Goal: Find specific page/section: Find specific page/section

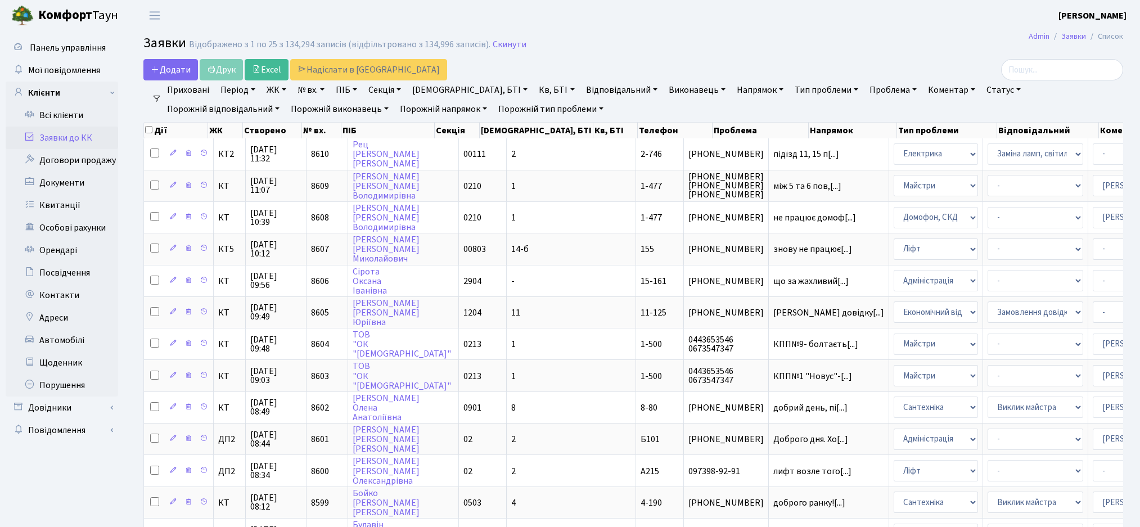
select select "25"
click at [1050, 69] on input "search" at bounding box center [1062, 69] width 122 height 21
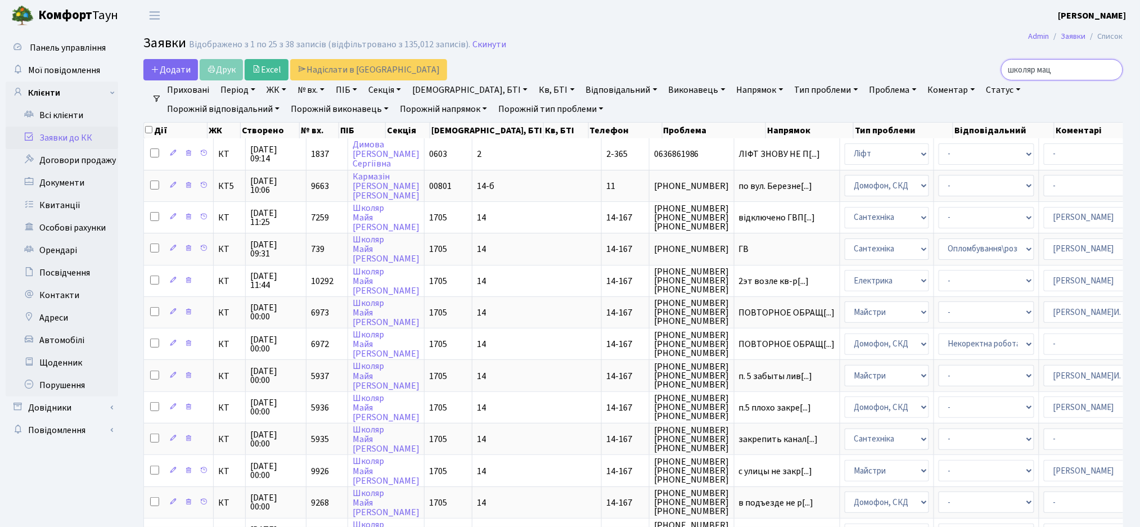
type input "школяр маця"
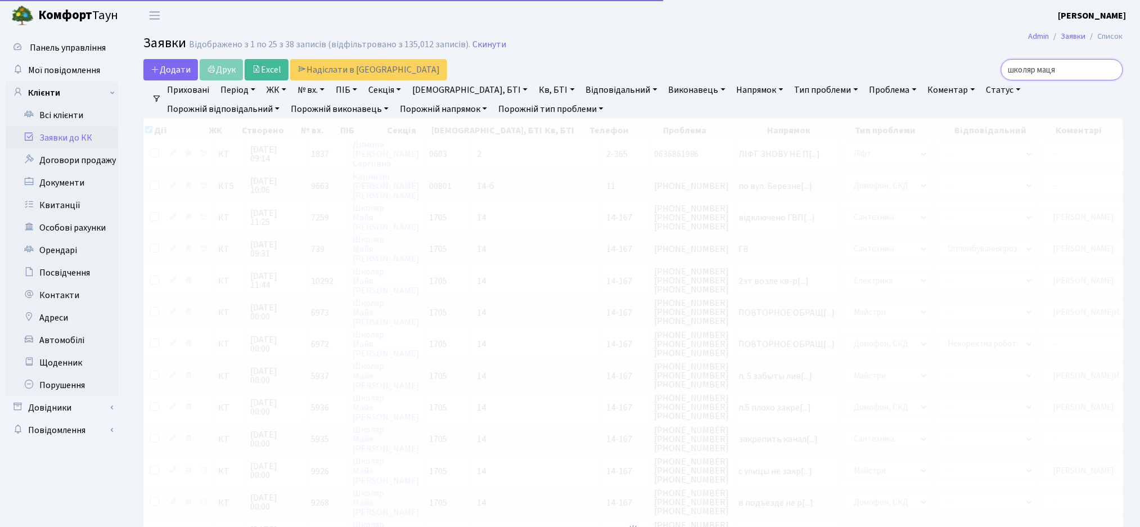
checkbox input "true"
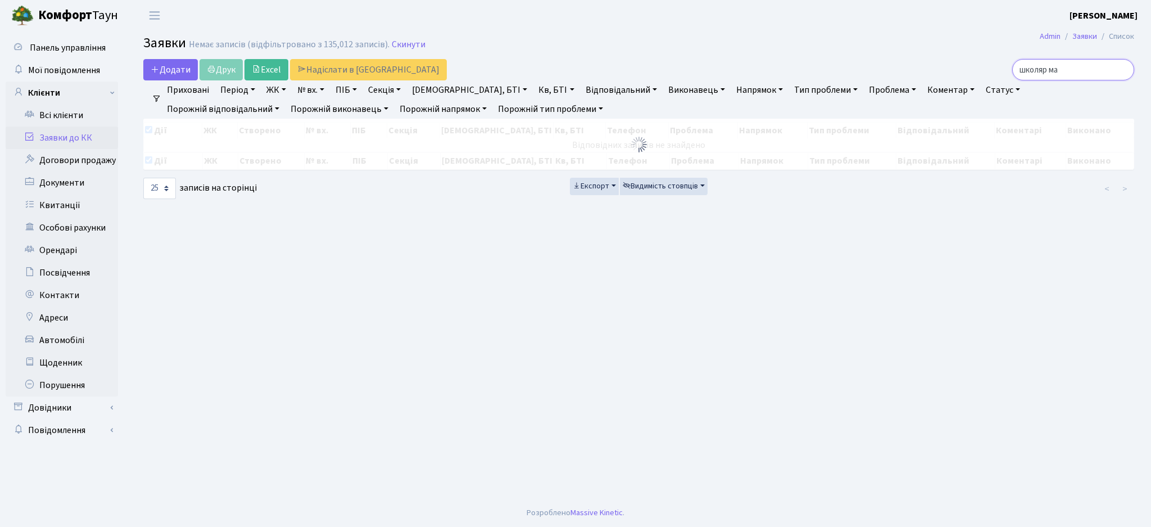
type input "школяр май"
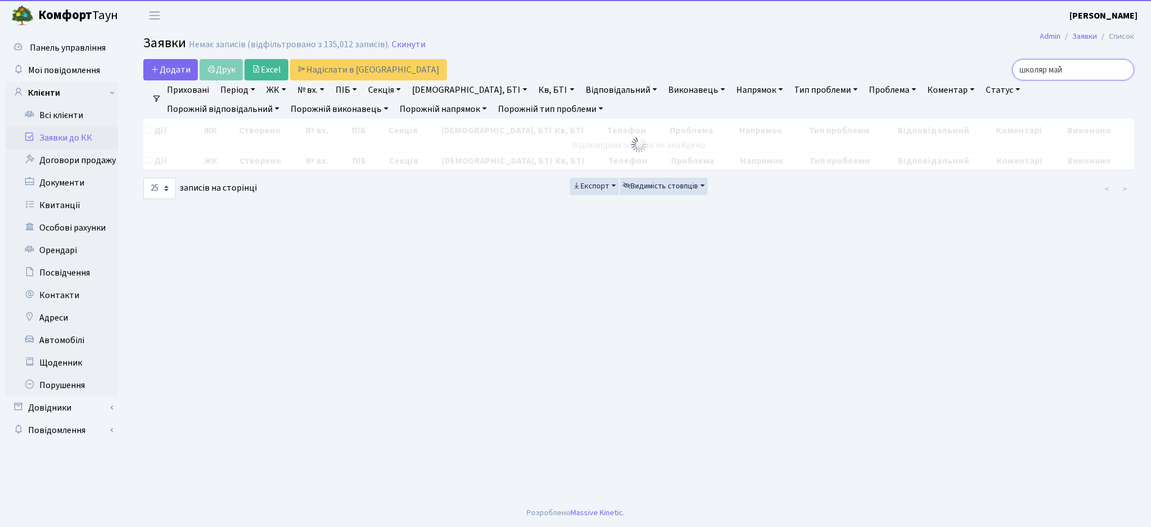
checkbox input "false"
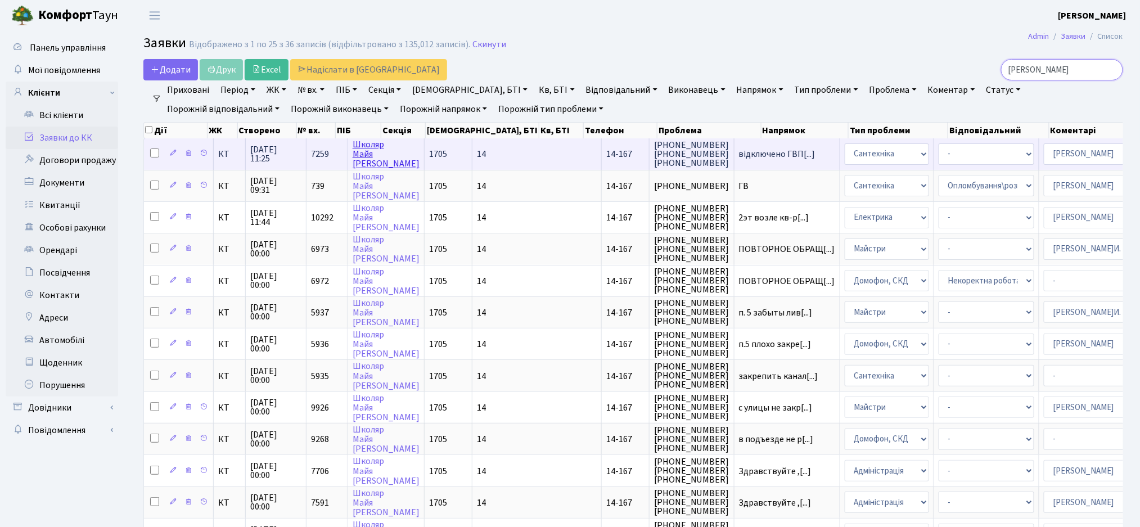
type input "школяр майя"
click at [358, 156] on link "[PERSON_NAME]" at bounding box center [385, 153] width 67 height 31
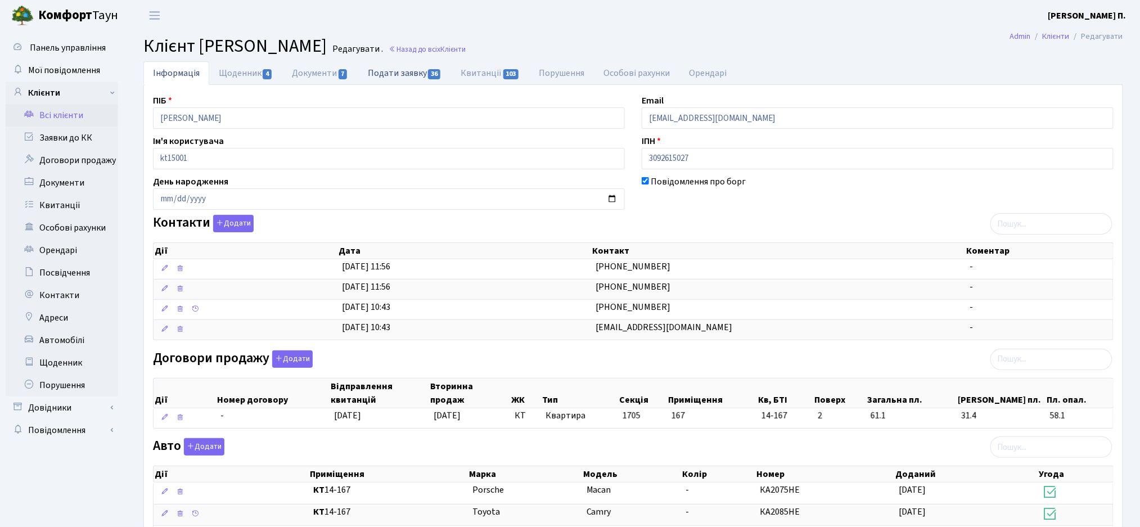
click at [394, 78] on link "Подати заявку 36" at bounding box center [404, 72] width 93 height 23
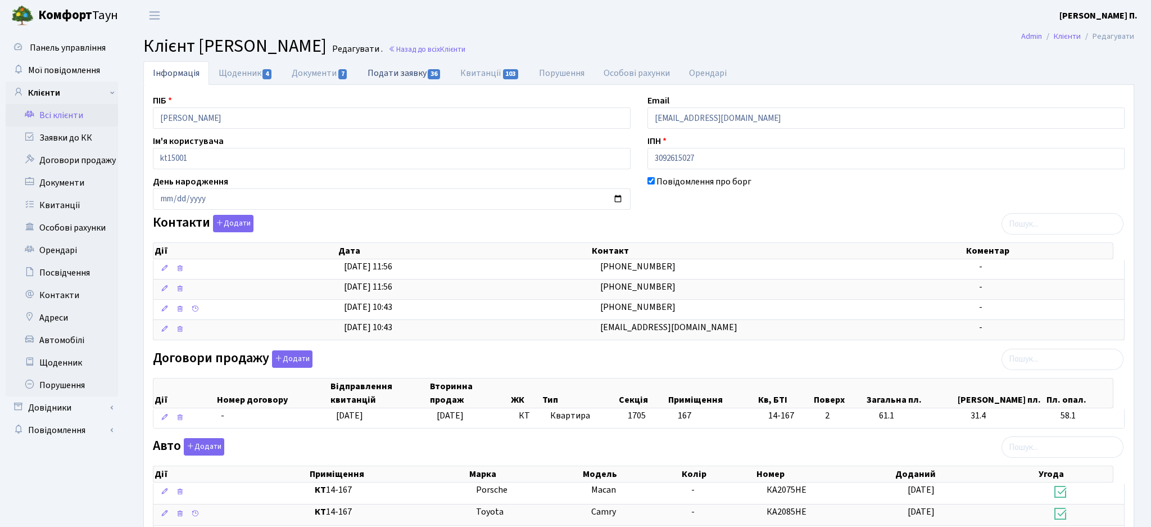
select select "25"
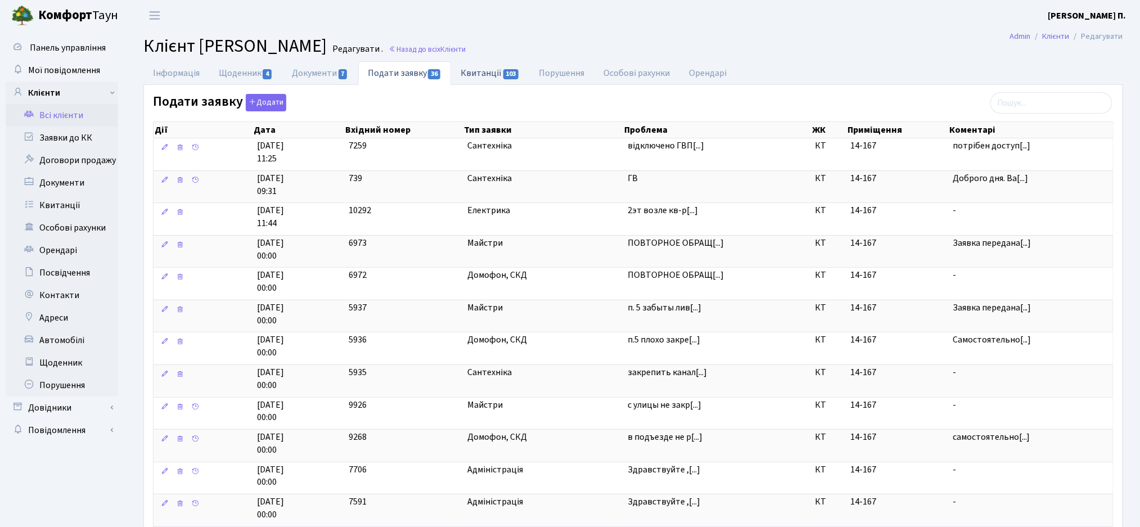
click at [490, 78] on link "Квитанції 103" at bounding box center [490, 72] width 78 height 23
select select "25"
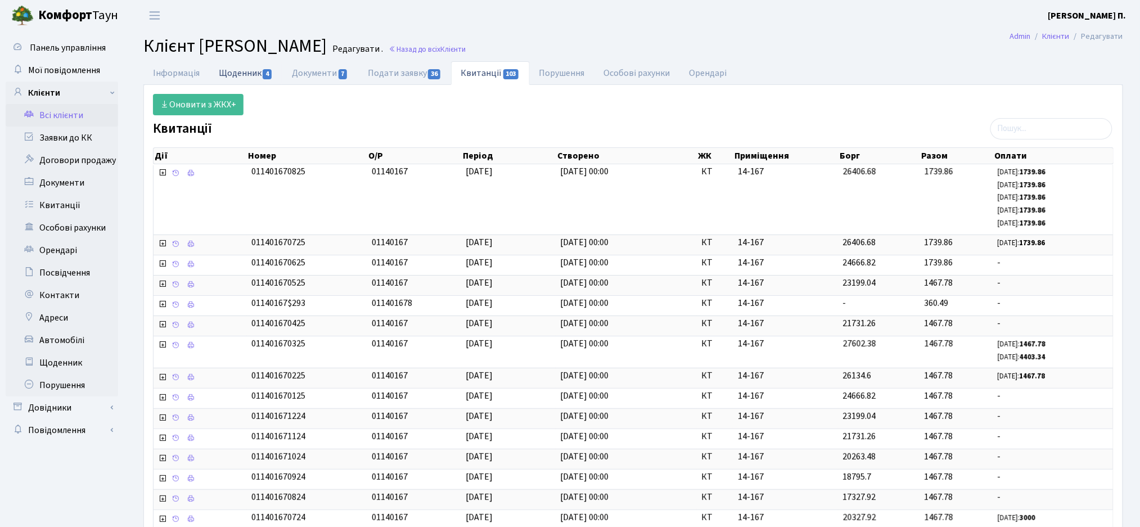
click at [240, 75] on link "Щоденник 4" at bounding box center [245, 72] width 73 height 23
select select "25"
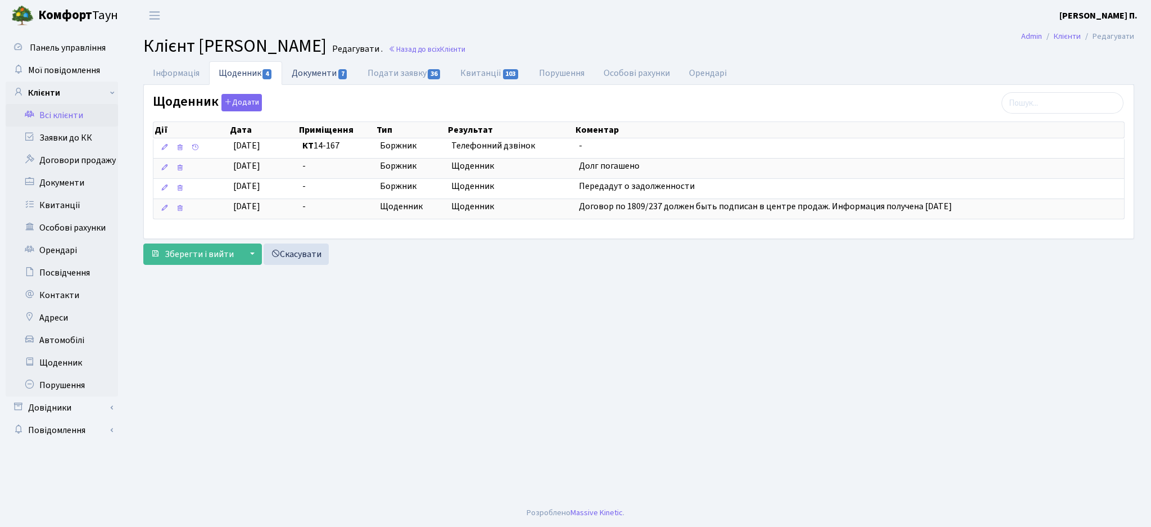
click at [328, 79] on link "Документи 7" at bounding box center [319, 72] width 75 height 23
select select "25"
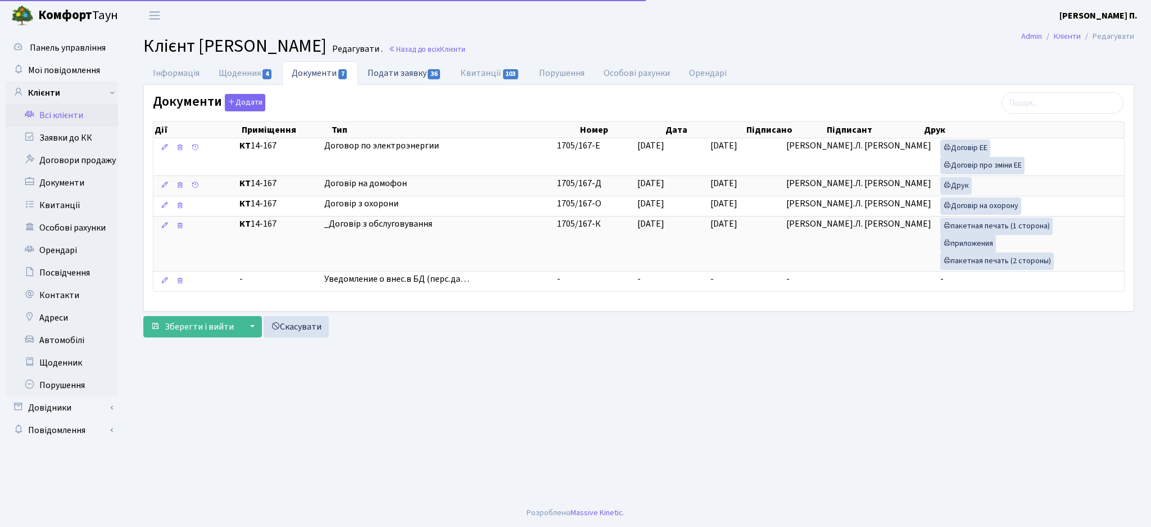
click at [410, 77] on link "Подати заявку 36" at bounding box center [404, 72] width 93 height 23
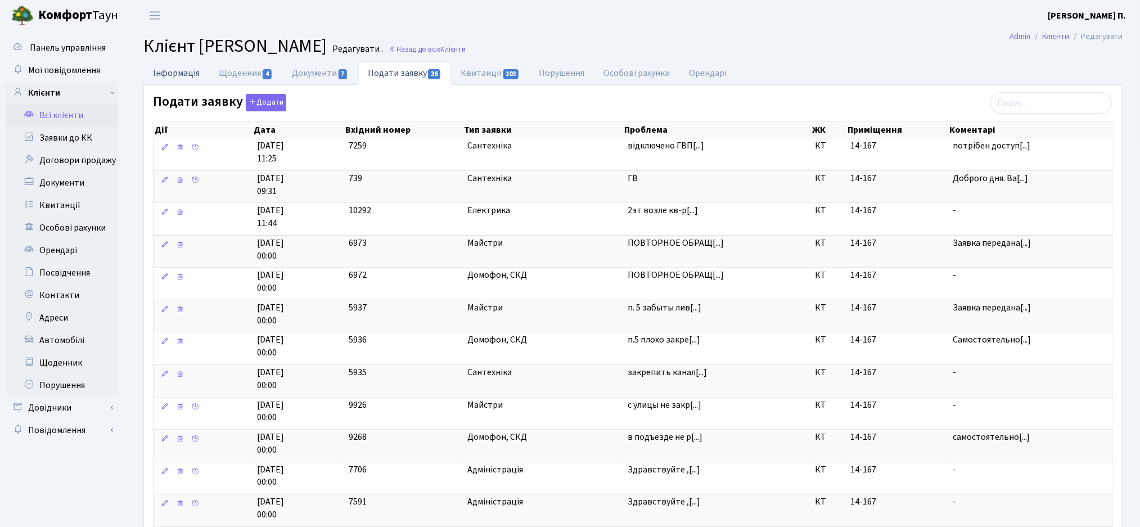
click at [165, 76] on link "Інформація" at bounding box center [176, 72] width 66 height 23
